Goal: Task Accomplishment & Management: Complete application form

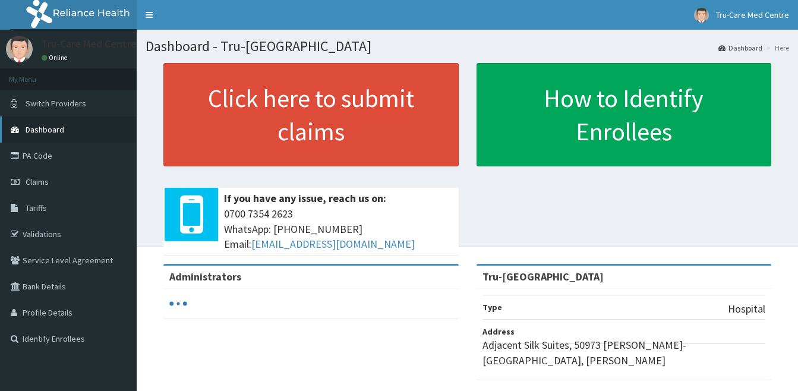
click at [56, 126] on span "Dashboard" at bounding box center [45, 129] width 39 height 11
click at [60, 131] on span "Dashboard" at bounding box center [45, 129] width 39 height 11
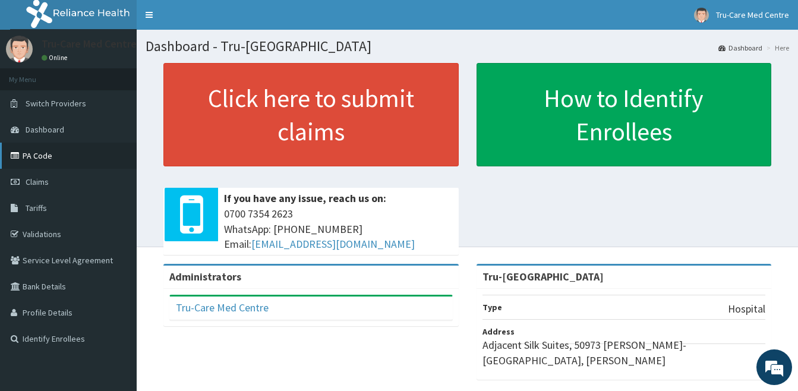
click at [46, 156] on link "PA Code" at bounding box center [68, 156] width 137 height 26
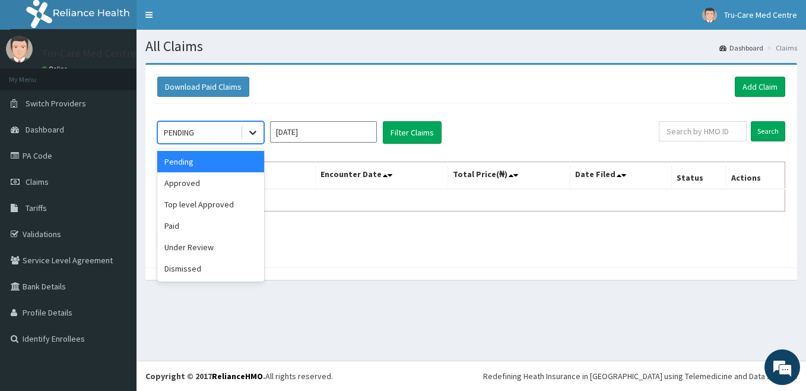
click at [253, 133] on icon at bounding box center [253, 132] width 12 height 12
click at [204, 187] on div "Approved" at bounding box center [210, 182] width 107 height 21
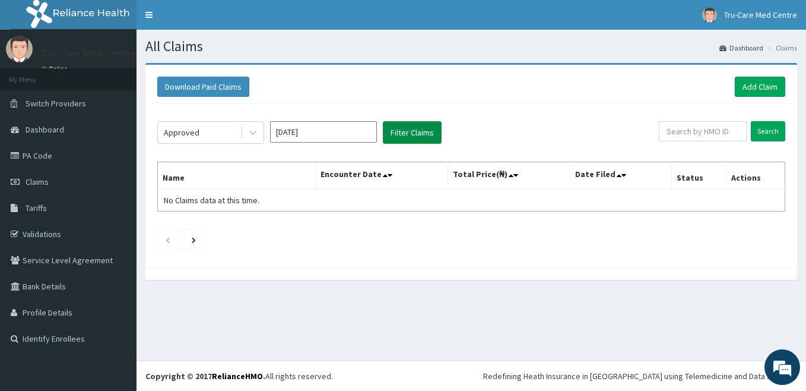
click at [419, 131] on button "Filter Claims" at bounding box center [412, 132] width 59 height 23
click at [419, 133] on button "Filter Claims" at bounding box center [412, 132] width 59 height 23
click at [254, 131] on icon at bounding box center [253, 132] width 12 height 12
click at [59, 132] on span "Dashboard" at bounding box center [45, 129] width 39 height 11
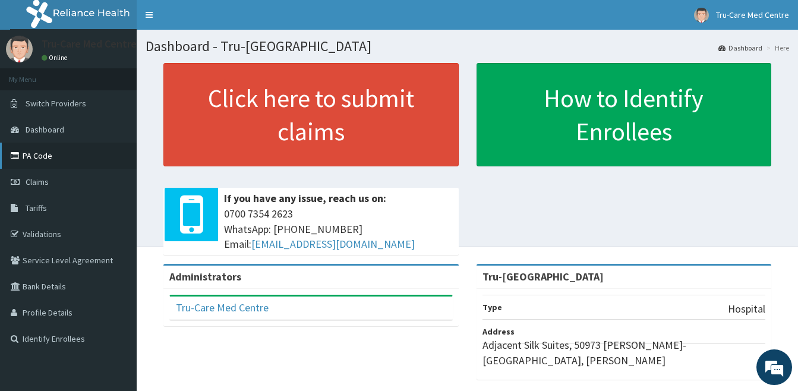
click at [51, 147] on link "PA Code" at bounding box center [68, 156] width 137 height 26
click at [48, 179] on span "Claims" at bounding box center [37, 181] width 23 height 11
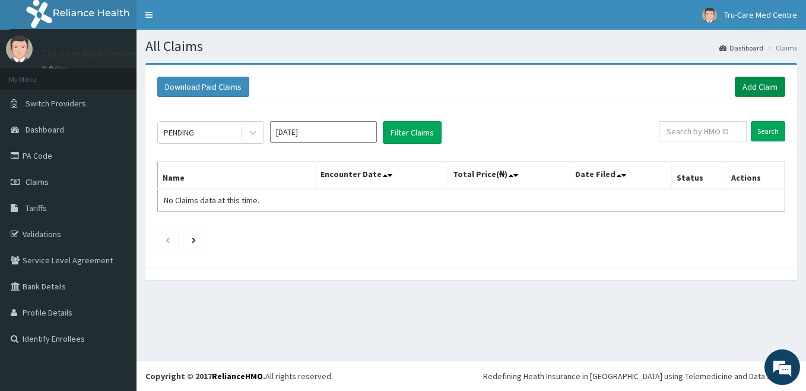
click at [751, 87] on link "Add Claim" at bounding box center [760, 87] width 50 height 20
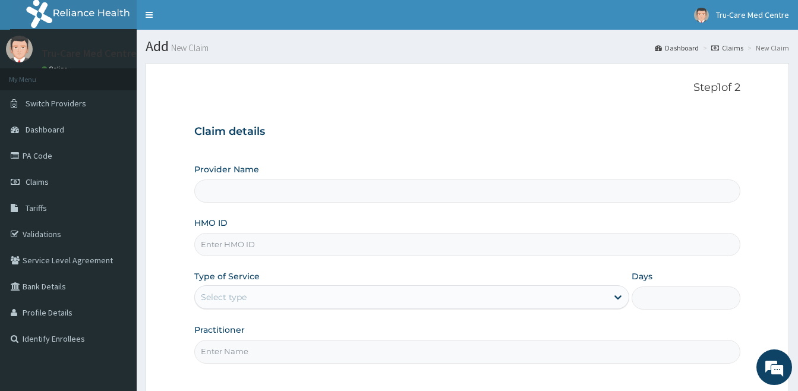
click at [213, 243] on input "HMO ID" at bounding box center [467, 244] width 546 height 23
type input "Tru-[GEOGRAPHIC_DATA]"
paste input "RFC/10123/A"
type input "RFC/10123/A"
click at [424, 297] on div "Select type" at bounding box center [401, 296] width 412 height 19
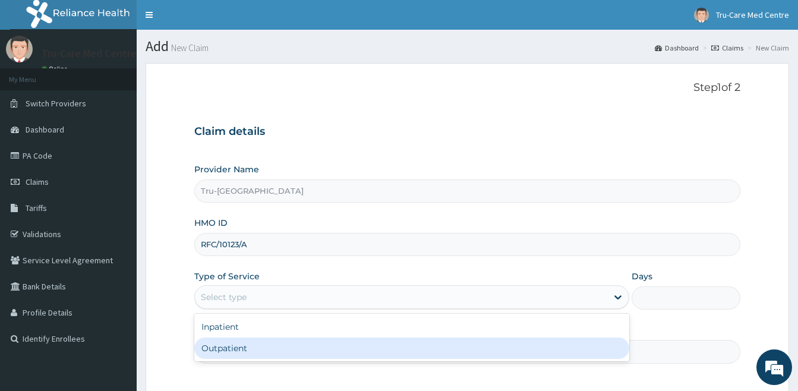
click at [343, 350] on div "Outpatient" at bounding box center [411, 347] width 435 height 21
type input "1"
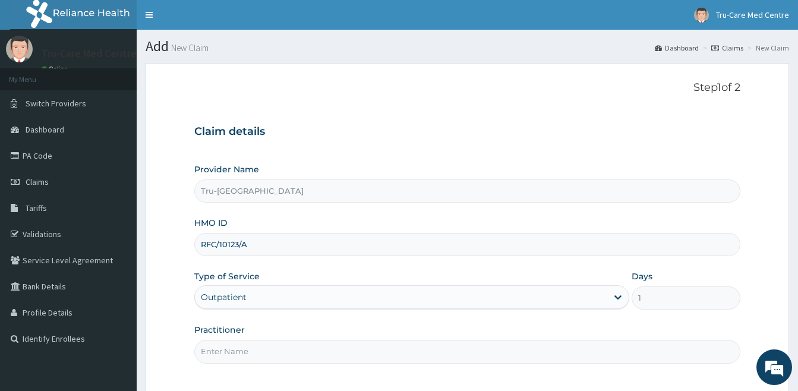
click at [221, 349] on input "Practitioner" at bounding box center [467, 351] width 546 height 23
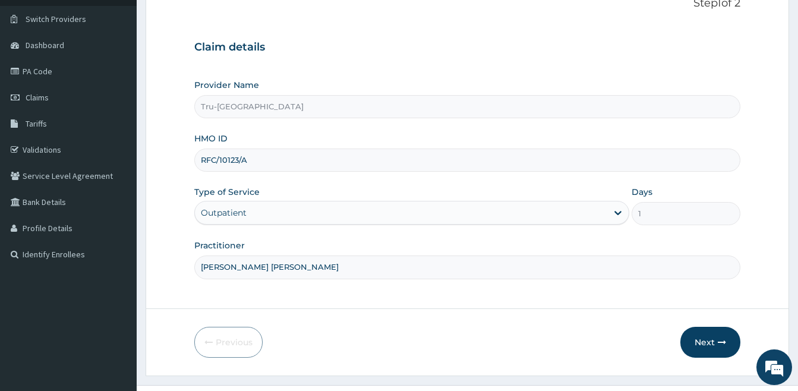
scroll to position [109, 0]
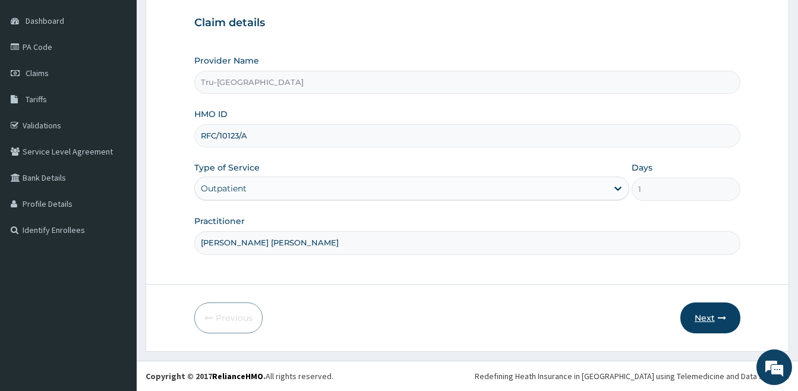
type input "DR.POPOOLA MOSES"
click at [719, 322] on button "Next" at bounding box center [710, 317] width 60 height 31
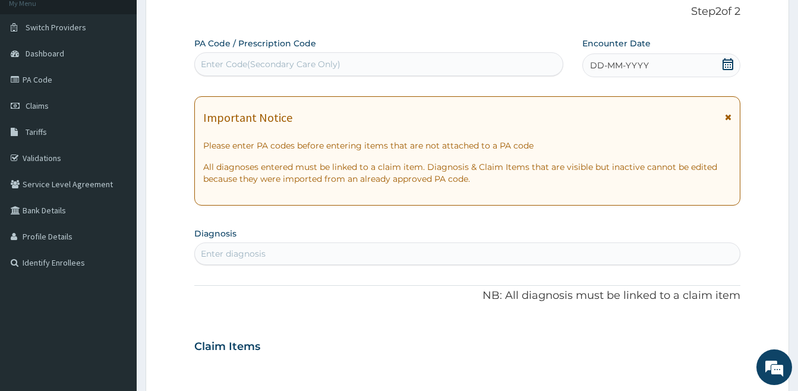
scroll to position [49, 0]
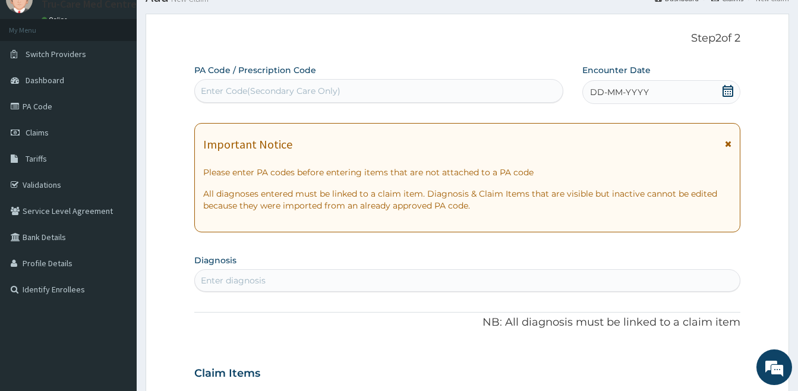
click at [223, 86] on div "Enter Code(Secondary Care Only)" at bounding box center [271, 91] width 140 height 12
paste input "PA/9FA45E"
type input "PA/9FA45E"
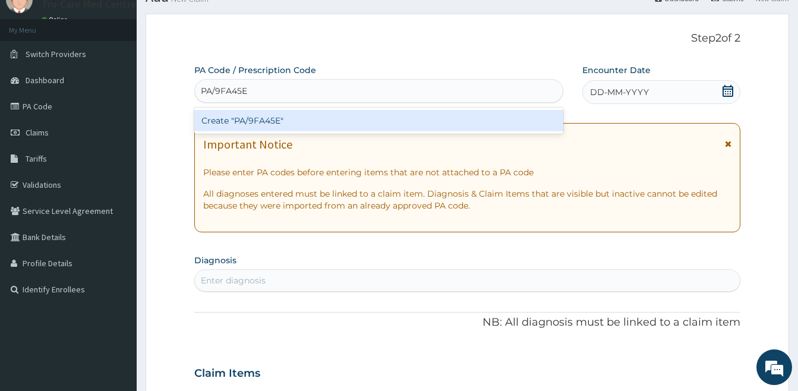
click at [253, 125] on div "Create "PA/9FA45E"" at bounding box center [378, 120] width 369 height 21
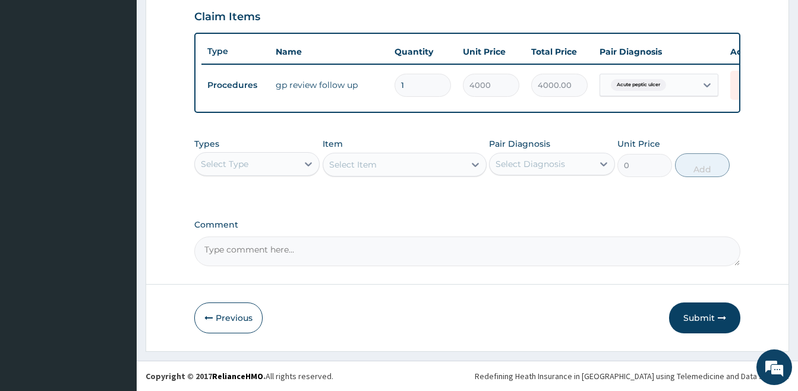
scroll to position [418, 0]
click at [705, 321] on button "Submit" at bounding box center [704, 317] width 71 height 31
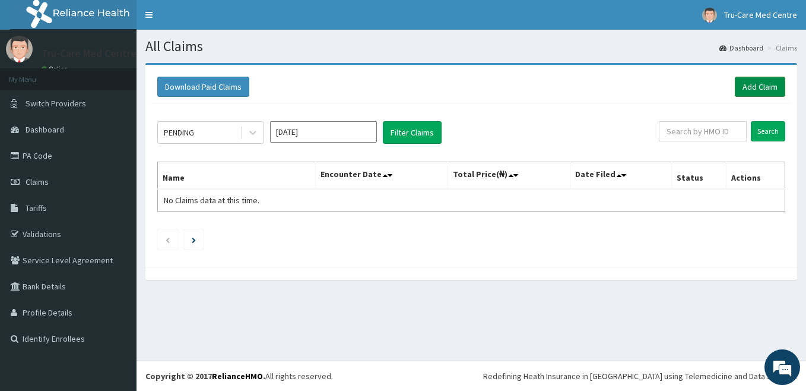
click at [758, 86] on link "Add Claim" at bounding box center [760, 87] width 50 height 20
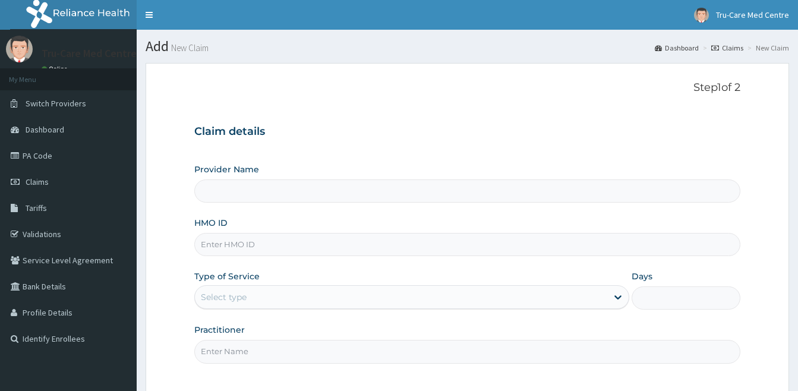
click at [210, 248] on input "HMO ID" at bounding box center [467, 244] width 546 height 23
paste input "RFC/10123/B"
type input "RFC/10123/B"
type input "Tru-Care Medical Centre"
type input "RFC/10123/B"
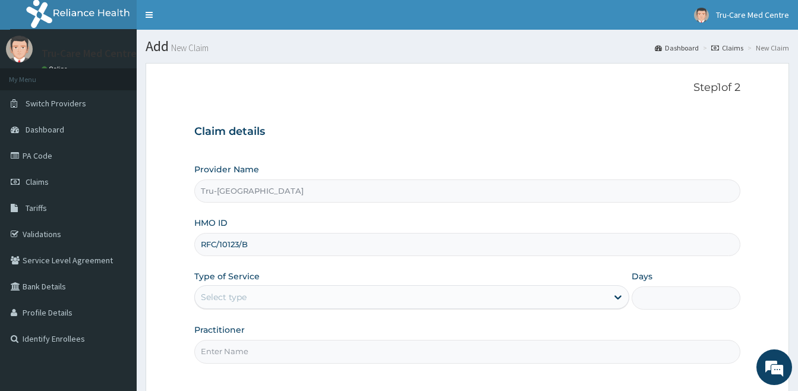
click at [237, 294] on div "Select type" at bounding box center [224, 297] width 46 height 12
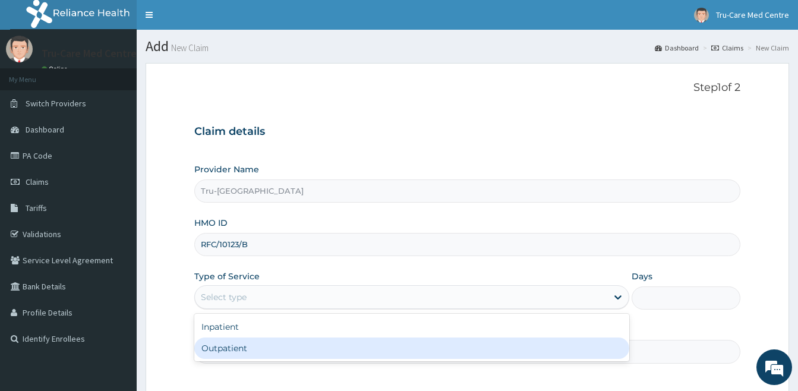
click at [233, 347] on div "Outpatient" at bounding box center [411, 347] width 435 height 21
type input "1"
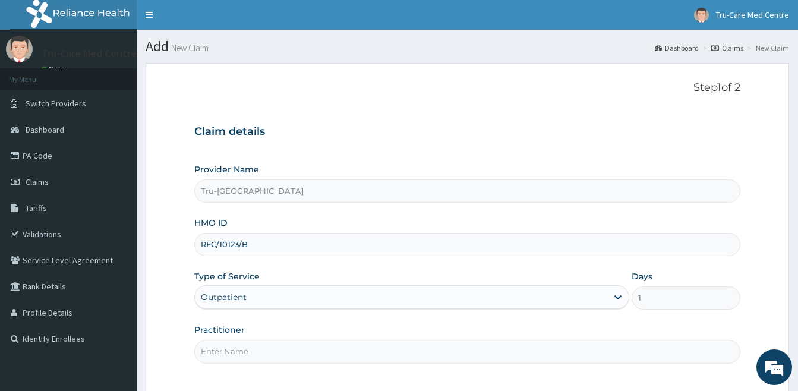
click at [217, 353] on input "Practitioner" at bounding box center [467, 351] width 546 height 23
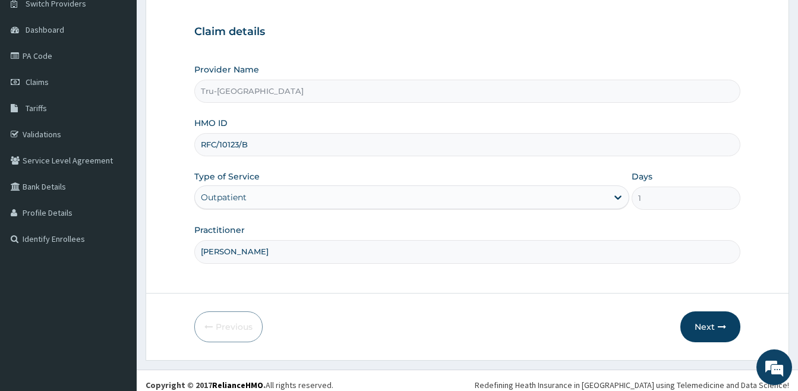
scroll to position [109, 0]
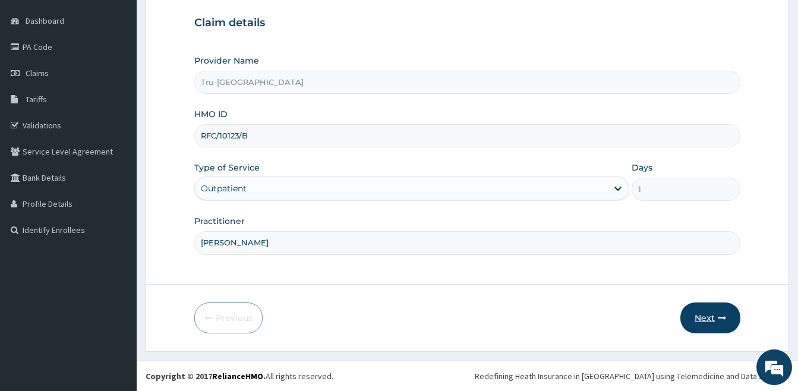
type input "DR. RACHEAL IBRAHM"
click at [704, 316] on button "Next" at bounding box center [710, 317] width 60 height 31
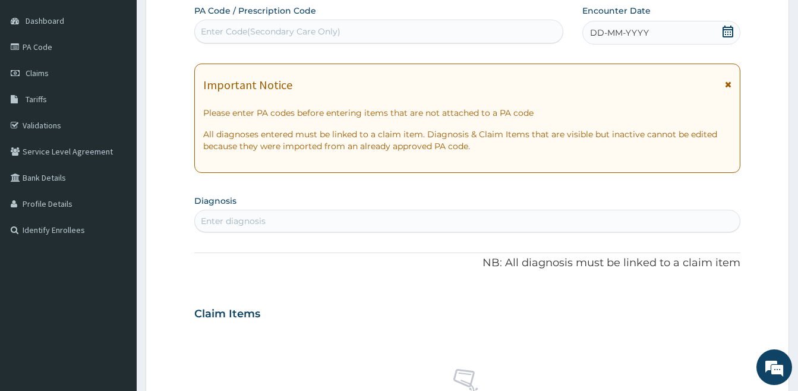
click at [267, 29] on div "Enter Code(Secondary Care Only)" at bounding box center [271, 32] width 140 height 12
click at [262, 29] on div "Enter Code(Secondary Care Only)" at bounding box center [271, 32] width 140 height 12
paste input "PA/536834"
type input "PA/536834"
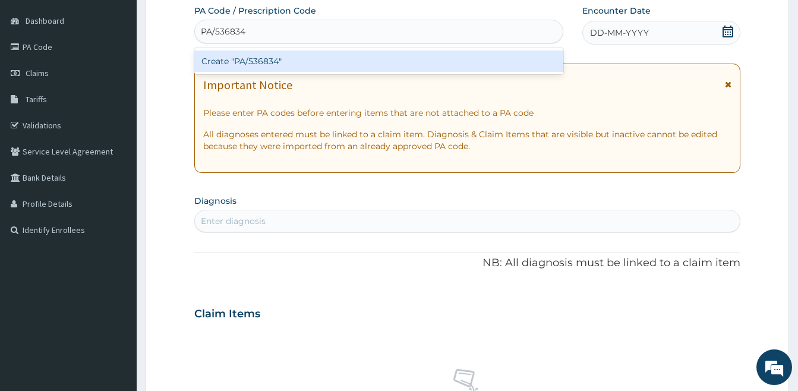
click at [276, 59] on div "Create "PA/536834"" at bounding box center [378, 60] width 369 height 21
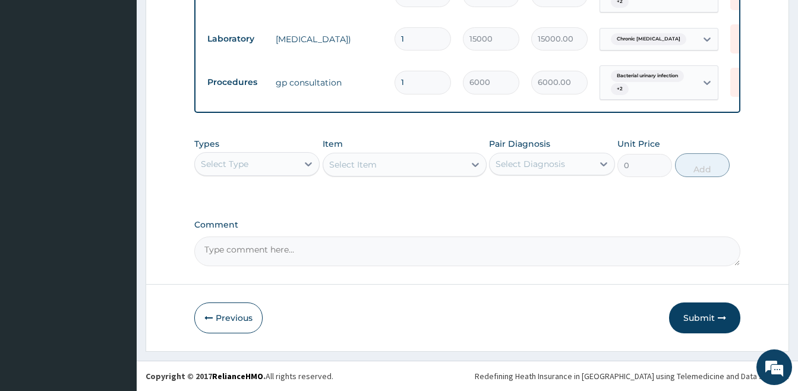
scroll to position [674, 0]
click at [697, 317] on button "Submit" at bounding box center [704, 317] width 71 height 31
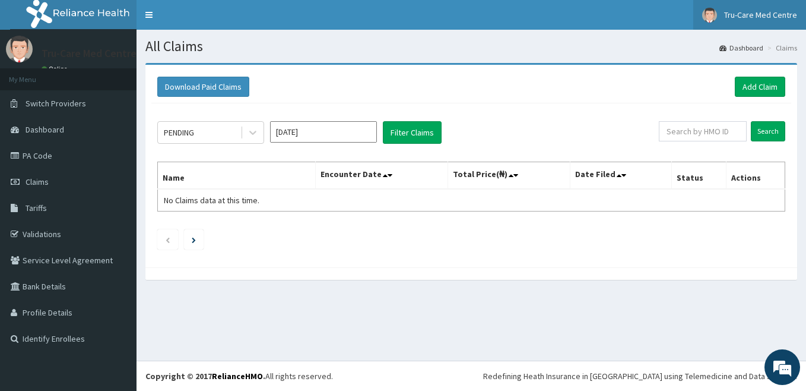
click at [770, 20] on link "Tru-Care Med Centre" at bounding box center [750, 15] width 113 height 30
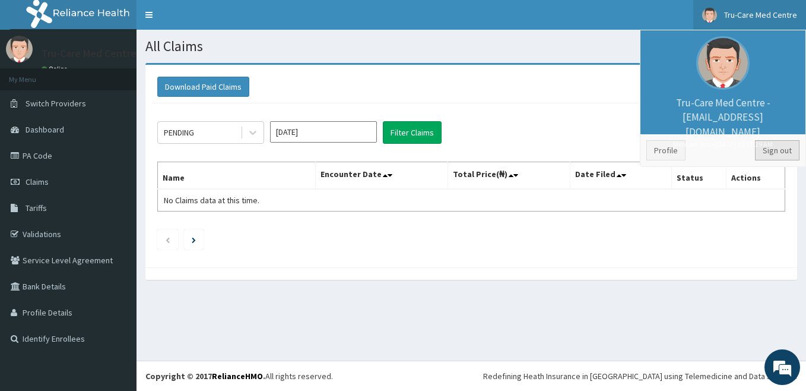
click at [782, 156] on link "Sign out" at bounding box center [777, 150] width 45 height 20
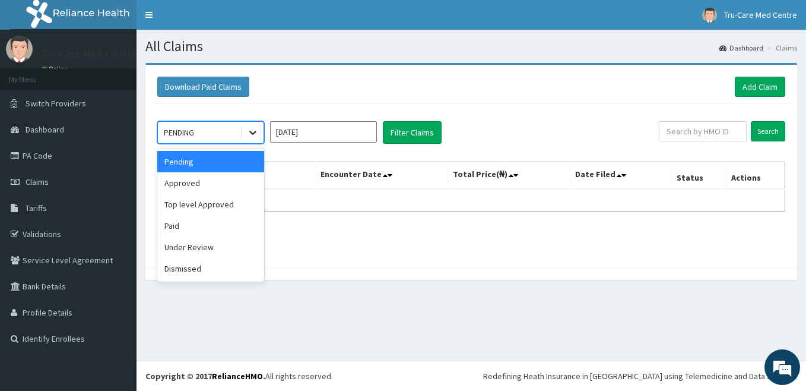
click at [256, 128] on icon at bounding box center [253, 132] width 12 height 12
click at [195, 181] on div "Approved" at bounding box center [210, 182] width 107 height 21
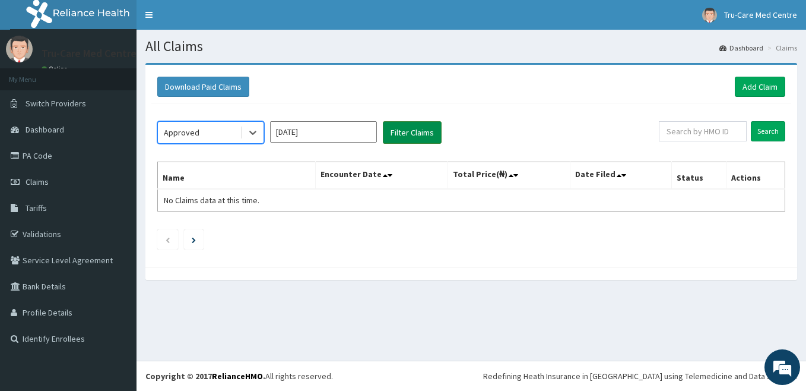
click at [413, 133] on button "Filter Claims" at bounding box center [412, 132] width 59 height 23
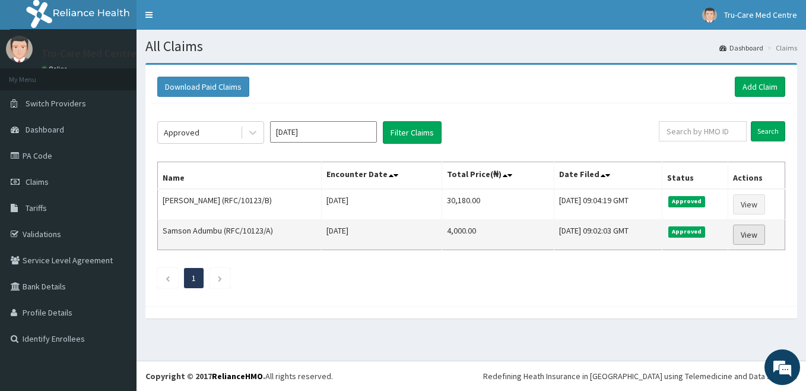
click at [757, 238] on link "View" at bounding box center [749, 234] width 32 height 20
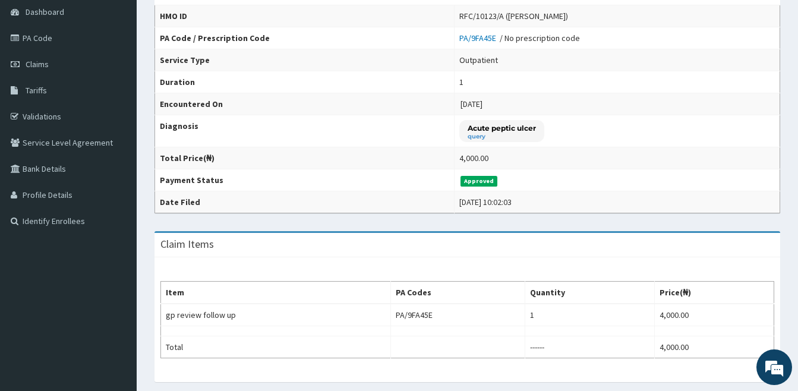
scroll to position [119, 0]
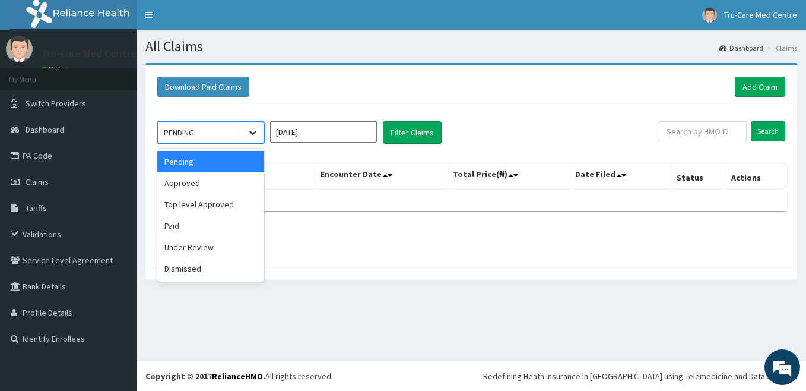
drag, startPoint x: 257, startPoint y: 131, endPoint x: 252, endPoint y: 143, distance: 12.8
click at [257, 131] on icon at bounding box center [253, 132] width 12 height 12
click at [213, 182] on div "Approved" at bounding box center [210, 182] width 107 height 21
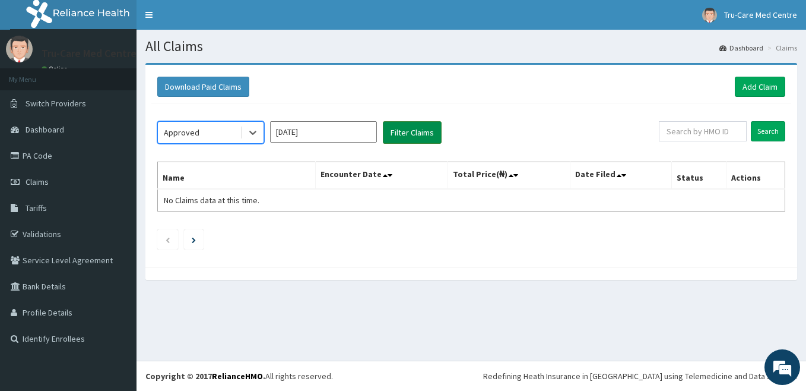
click at [401, 140] on button "Filter Claims" at bounding box center [412, 132] width 59 height 23
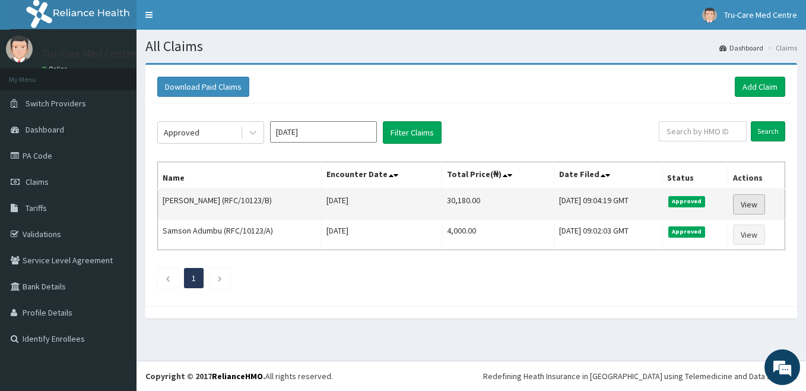
click at [754, 202] on link "View" at bounding box center [749, 204] width 32 height 20
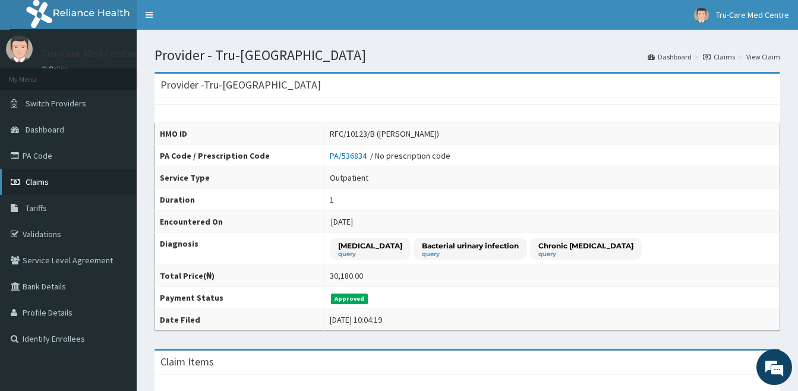
click at [62, 175] on link "Claims" at bounding box center [68, 182] width 137 height 26
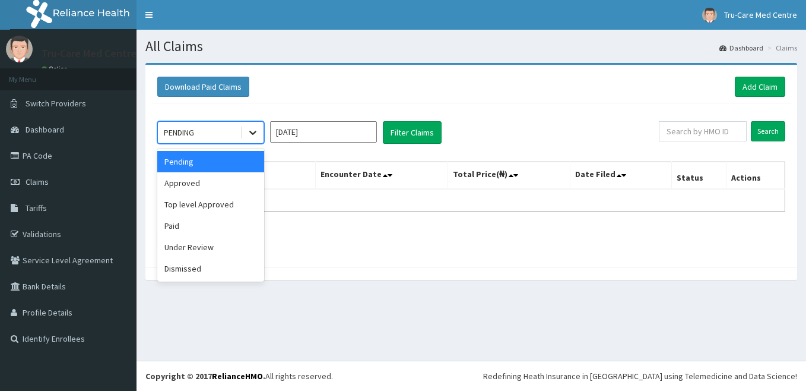
click at [255, 131] on icon at bounding box center [253, 132] width 12 height 12
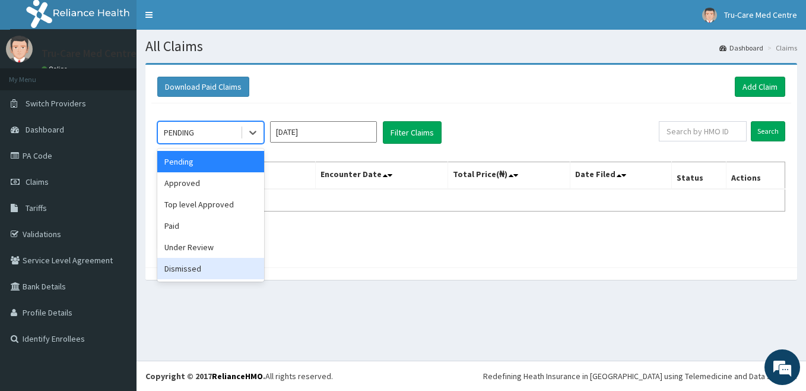
click at [196, 267] on div "Dismissed" at bounding box center [210, 268] width 107 height 21
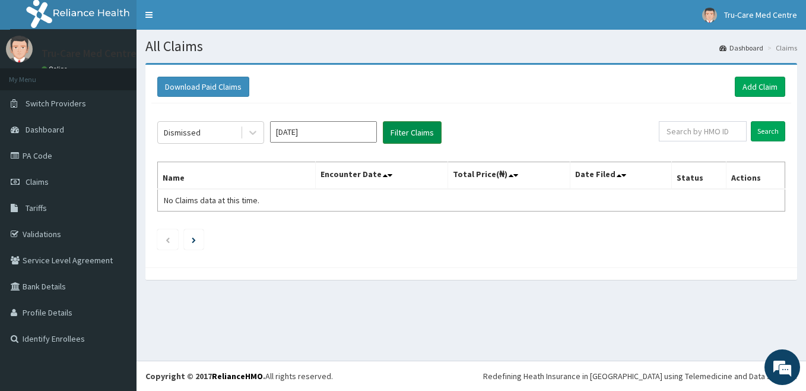
click at [411, 137] on button "Filter Claims" at bounding box center [412, 132] width 59 height 23
click at [246, 132] on div at bounding box center [252, 132] width 21 height 21
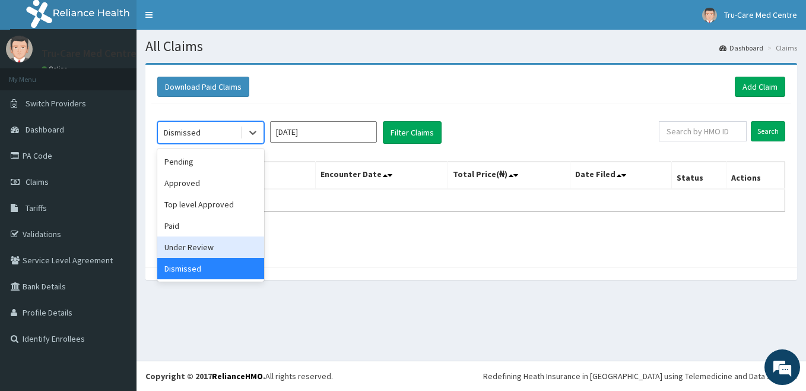
click at [188, 248] on div "Under Review" at bounding box center [210, 246] width 107 height 21
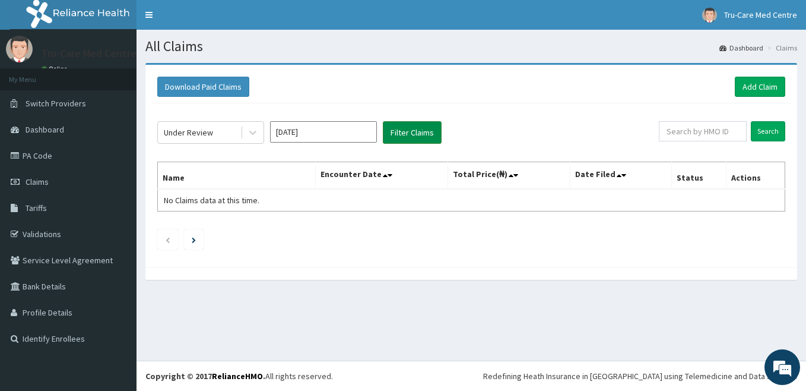
click at [420, 131] on button "Filter Claims" at bounding box center [412, 132] width 59 height 23
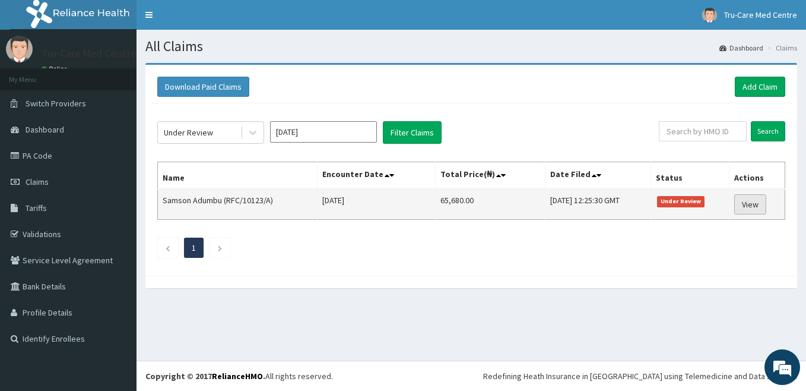
click at [758, 208] on link "View" at bounding box center [751, 204] width 32 height 20
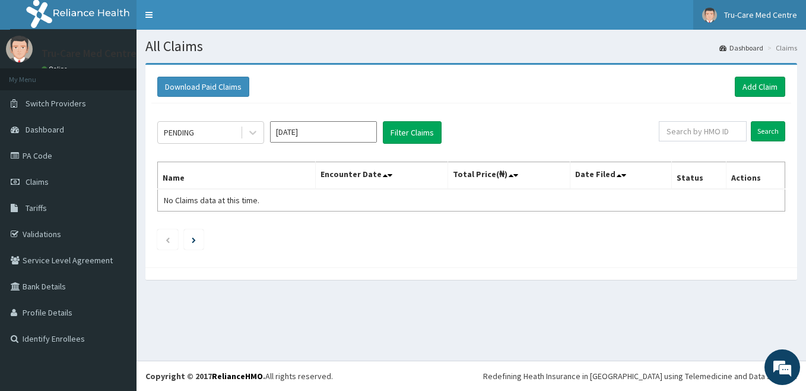
click at [764, 15] on span "Tru-Care Med Centre" at bounding box center [760, 15] width 73 height 11
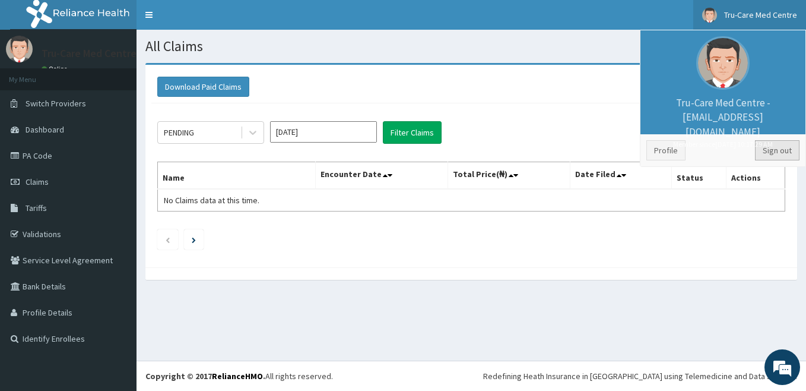
click at [772, 141] on link "Sign out" at bounding box center [777, 150] width 45 height 20
